Goal: Check status: Check status

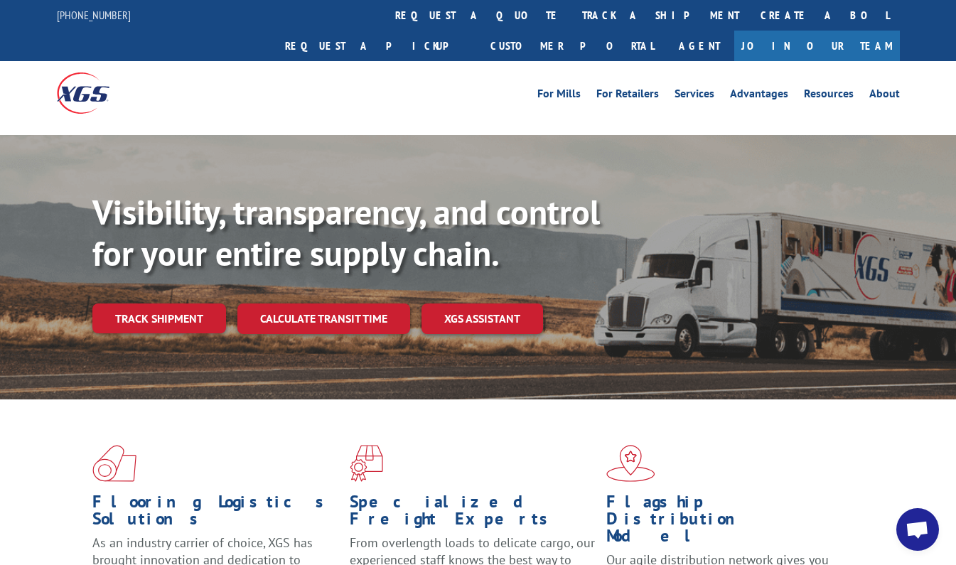
click at [572, 22] on link "track a shipment" at bounding box center [661, 15] width 178 height 31
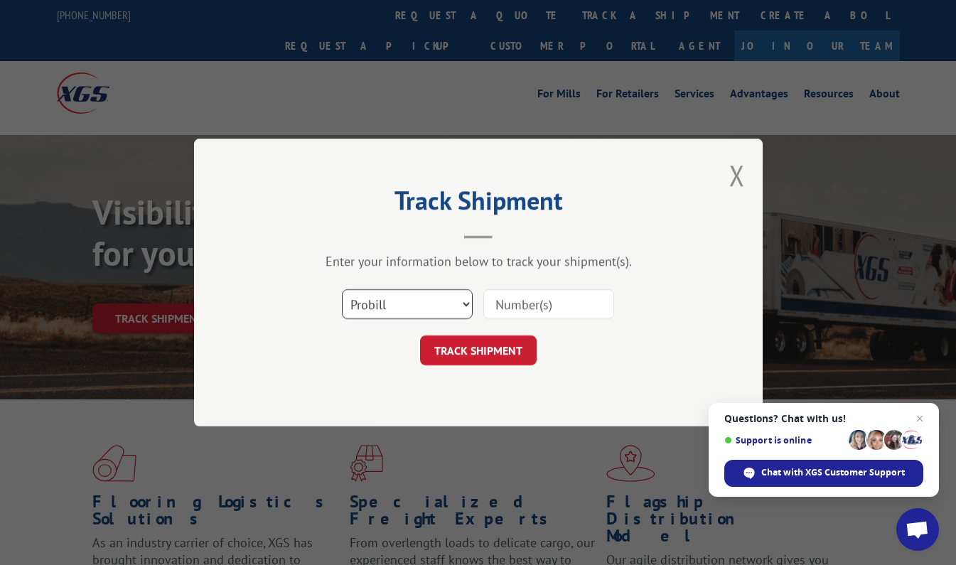
click at [447, 310] on select "Select category... Probill BOL PO" at bounding box center [407, 304] width 131 height 30
click at [342, 289] on select "Select category... Probill BOL PO" at bounding box center [407, 304] width 131 height 30
click at [522, 306] on input at bounding box center [549, 304] width 131 height 30
paste input "17639932"
type input "17639932"
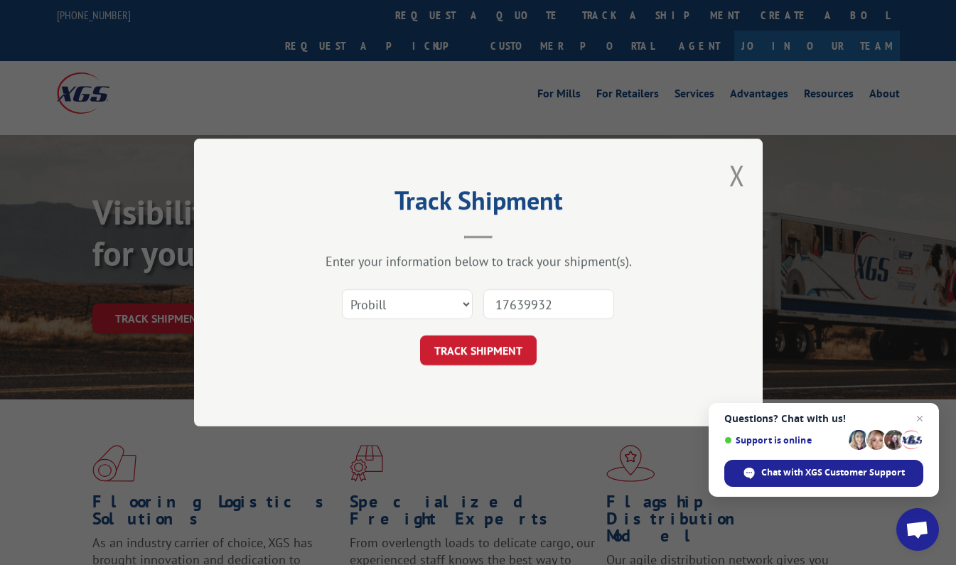
click at [496, 347] on button "TRACK SHIPMENT" at bounding box center [478, 351] width 117 height 30
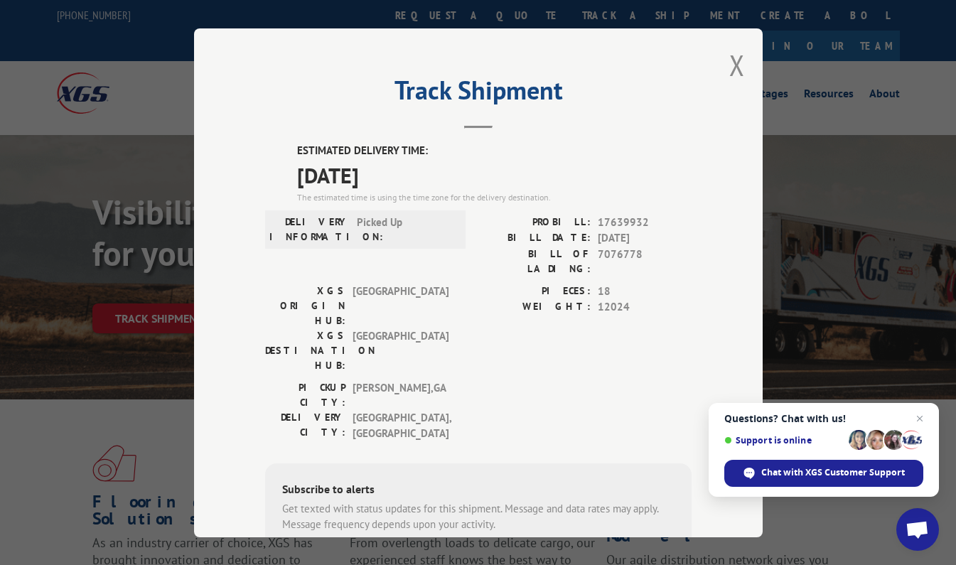
scroll to position [122, 0]
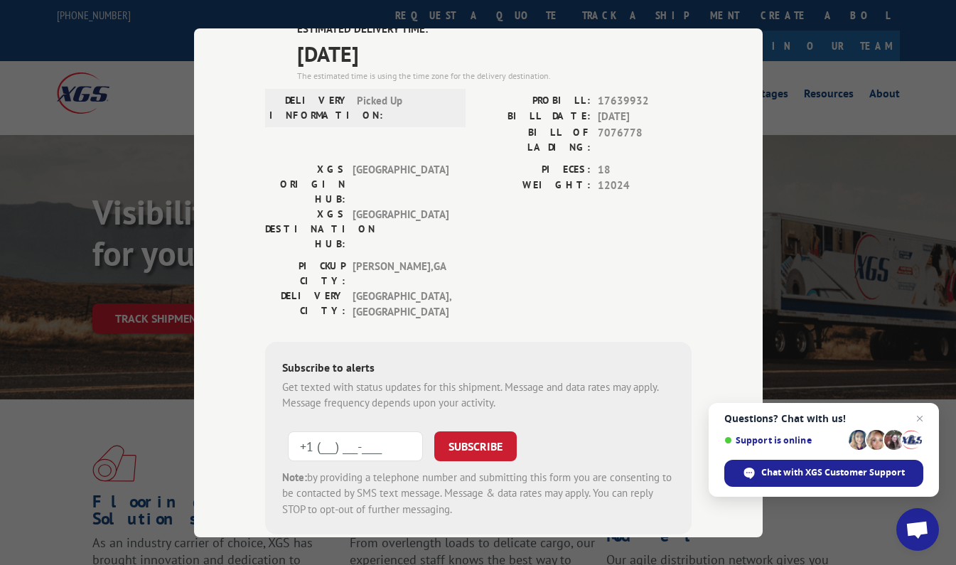
click at [324, 431] on input "+1 (___) ___-____" at bounding box center [355, 446] width 135 height 30
type input "[PHONE_NUMBER]"
click at [480, 431] on button "SUBSCRIBE" at bounding box center [475, 446] width 82 height 30
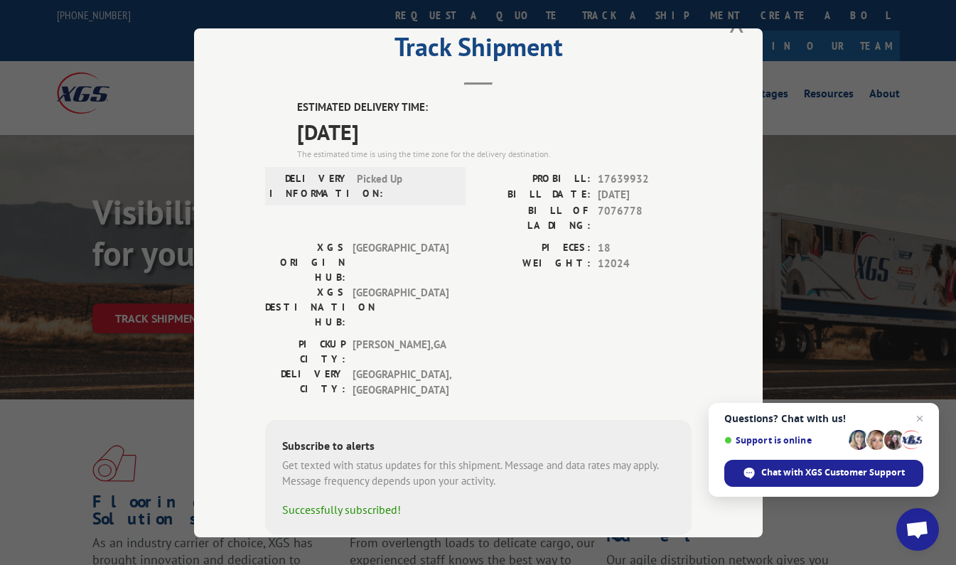
scroll to position [0, 0]
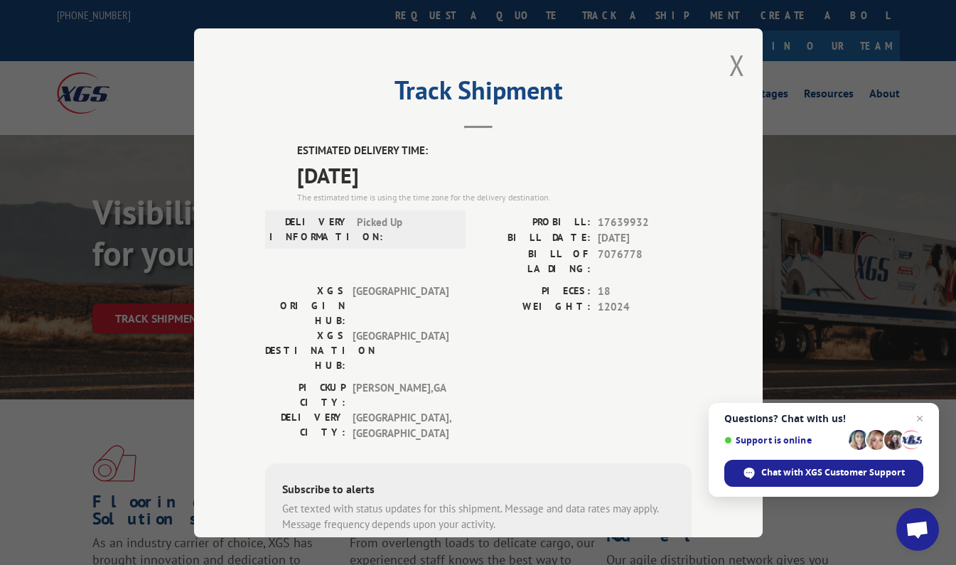
click at [734, 62] on button "Close modal" at bounding box center [738, 65] width 16 height 38
